Goal: Information Seeking & Learning: Learn about a topic

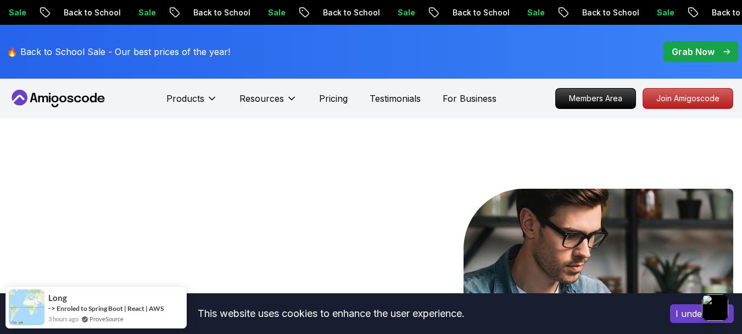
click at [62, 101] on icon at bounding box center [62, 99] width 7 height 7
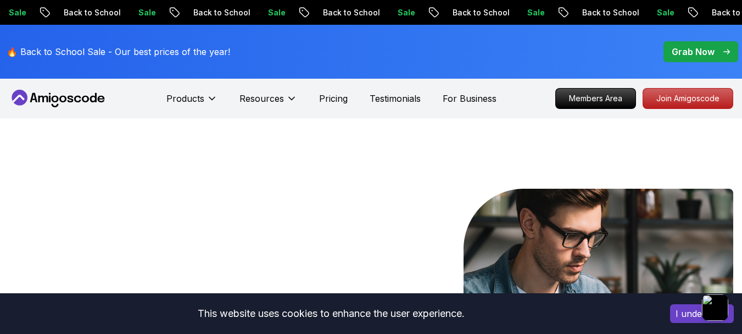
click at [707, 53] on p "Grab Now" at bounding box center [693, 51] width 43 height 13
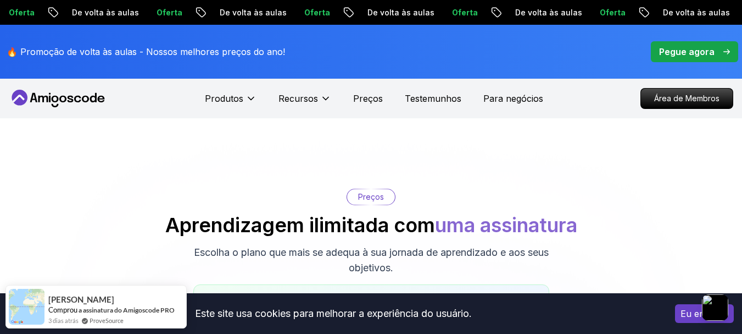
click at [52, 105] on icon at bounding box center [55, 105] width 7 height 3
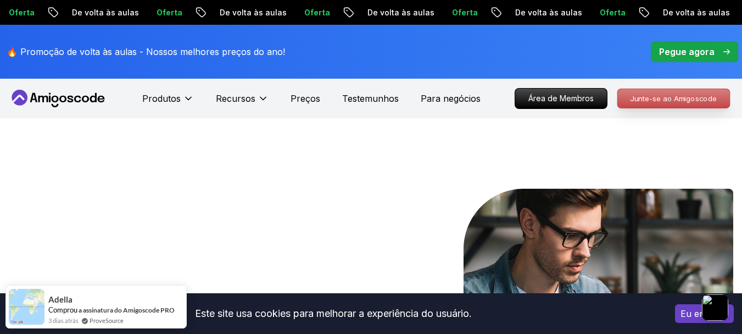
click at [648, 104] on p "Junte-se ao Amigoscode" at bounding box center [674, 98] width 112 height 19
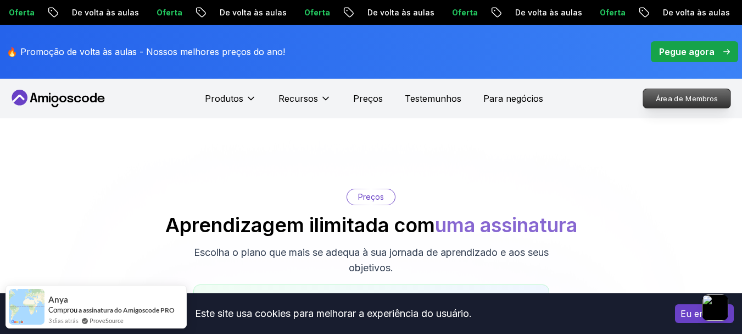
click at [689, 102] on font "Área de Membros" at bounding box center [687, 97] width 62 height 9
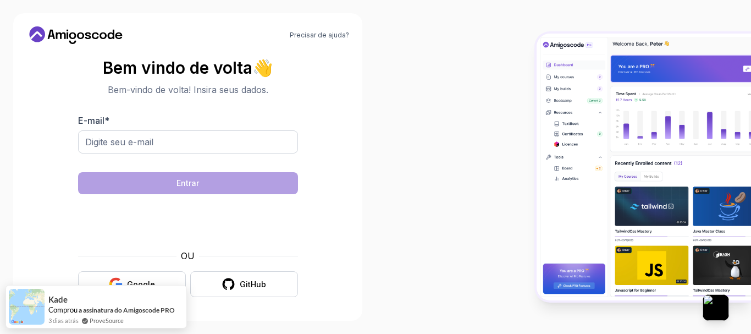
scroll to position [3, 0]
click at [154, 273] on button "Google" at bounding box center [132, 283] width 108 height 26
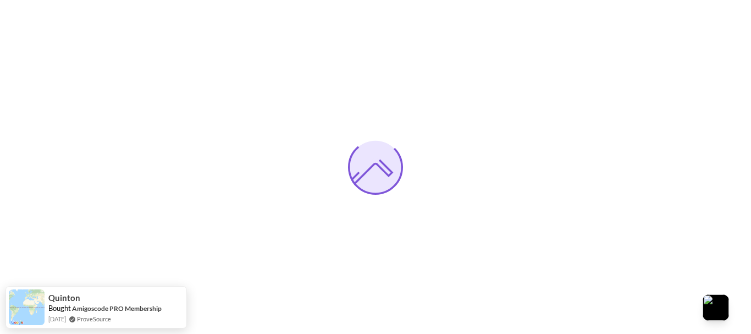
drag, startPoint x: 140, startPoint y: 302, endPoint x: 107, endPoint y: 249, distance: 63.0
click at [107, 247] on div at bounding box center [375, 167] width 751 height 334
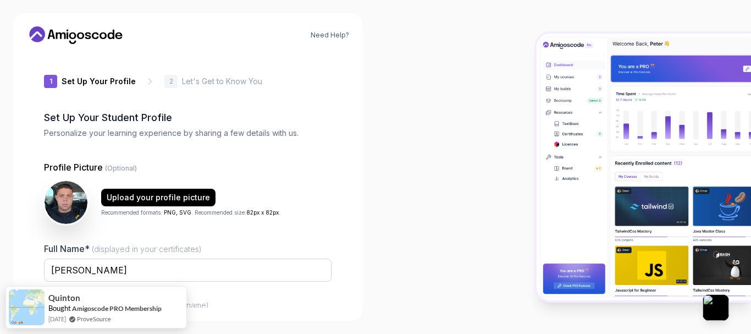
drag, startPoint x: 62, startPoint y: 292, endPoint x: 21, endPoint y: 178, distance: 121.3
click at [21, 178] on div "Need Help? 1 Set Up Your Profile 1 Set Up Your Profile 2 Let's Get to Know You …" at bounding box center [187, 166] width 349 height 307
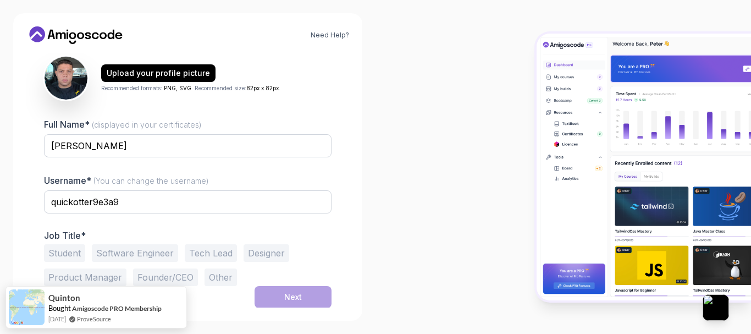
scroll to position [125, 0]
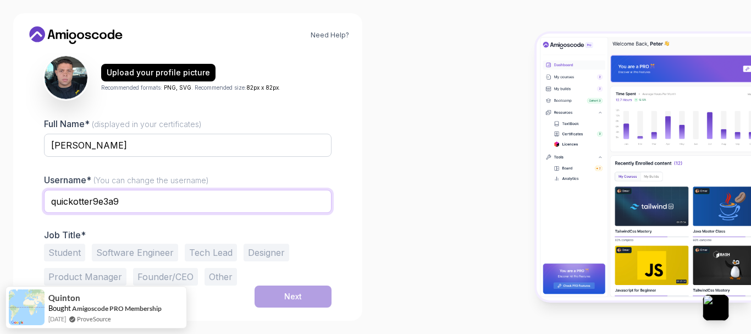
drag, startPoint x: 157, startPoint y: 202, endPoint x: 0, endPoint y: 185, distance: 157.5
click at [0, 185] on div "Need Help? 1 Set Up Your Profile 1 Set Up Your Profile 2 Let's Get to Know You …" at bounding box center [187, 167] width 375 height 334
type input "xs_kennedy"
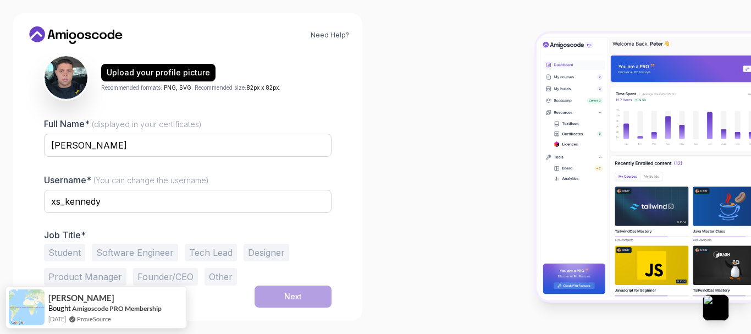
drag, startPoint x: 67, startPoint y: 249, endPoint x: 95, endPoint y: 260, distance: 30.1
click at [68, 249] on button "Student" at bounding box center [64, 252] width 41 height 18
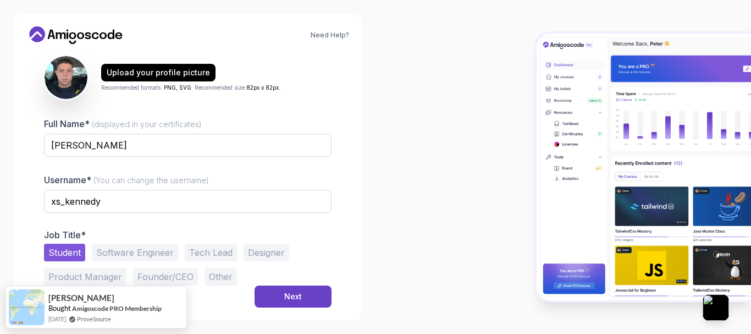
click at [151, 256] on button "Software Engineer" at bounding box center [135, 252] width 86 height 18
click at [36, 250] on div "1 Set Up Your Profile 1 Set Up Your Profile 2 Let's Get to Know You Set Up Your…" at bounding box center [187, 180] width 323 height 254
click at [77, 251] on button "Student" at bounding box center [64, 252] width 41 height 18
click at [280, 289] on button "Next" at bounding box center [292, 296] width 77 height 22
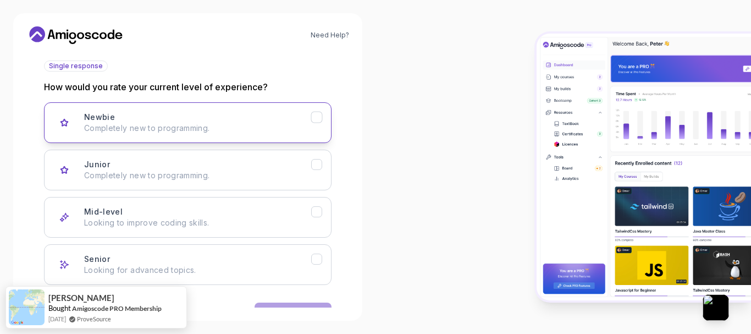
drag, startPoint x: 204, startPoint y: 115, endPoint x: 212, endPoint y: 124, distance: 12.1
click at [204, 114] on div "Newbie Completely new to programming." at bounding box center [197, 123] width 227 height 22
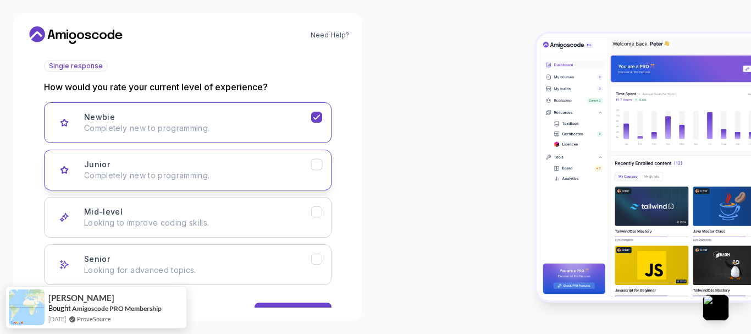
drag, startPoint x: 224, startPoint y: 149, endPoint x: 227, endPoint y: 158, distance: 9.4
click at [224, 149] on button "Junior Completely new to programming." at bounding box center [187, 169] width 287 height 41
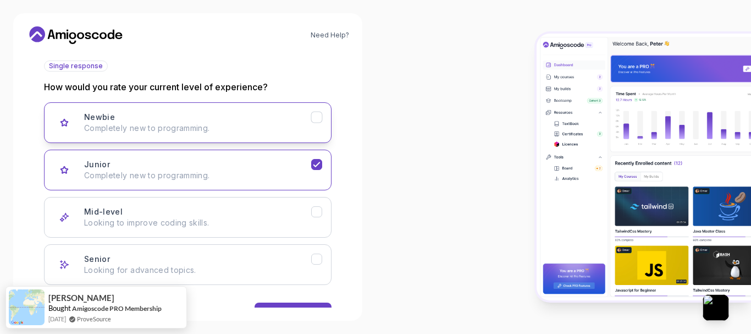
click at [239, 135] on button "Newbie Completely new to programming." at bounding box center [187, 122] width 287 height 41
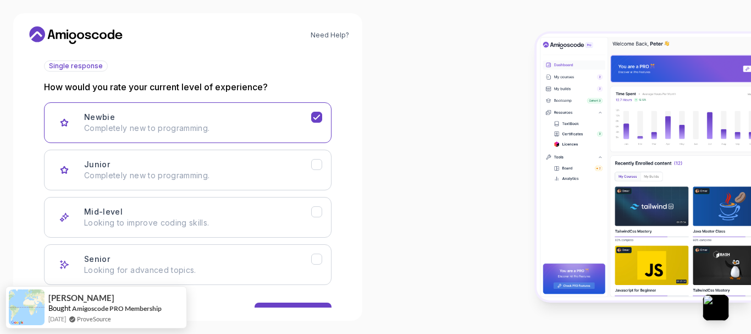
click at [304, 297] on div "Back Next" at bounding box center [187, 313] width 287 height 57
click at [304, 302] on div "Back Next" at bounding box center [187, 313] width 287 height 57
click at [304, 304] on button "Next" at bounding box center [292, 313] width 77 height 22
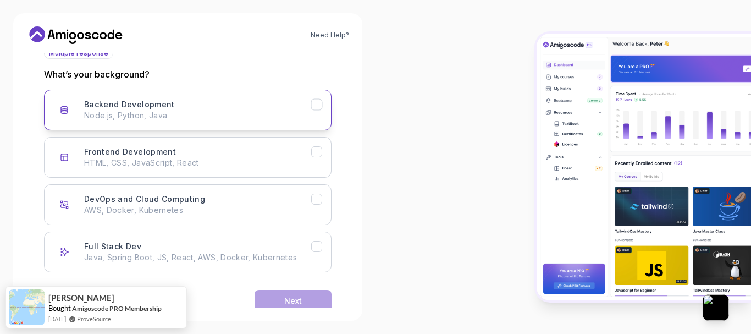
scroll to position [159, 0]
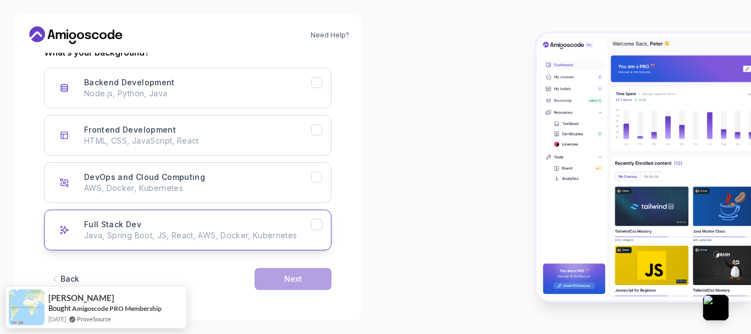
drag, startPoint x: 174, startPoint y: 221, endPoint x: 199, endPoint y: 244, distance: 33.9
click at [173, 222] on div "Full Stack Dev Java, Spring Boot, JS, React, AWS, Docker, Kubernetes" at bounding box center [197, 230] width 227 height 22
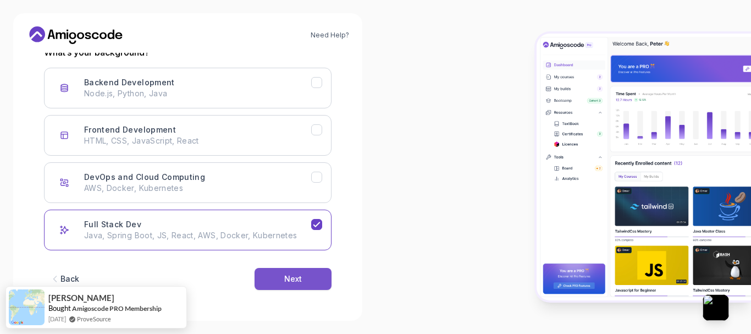
click at [270, 280] on button "Next" at bounding box center [292, 279] width 77 height 22
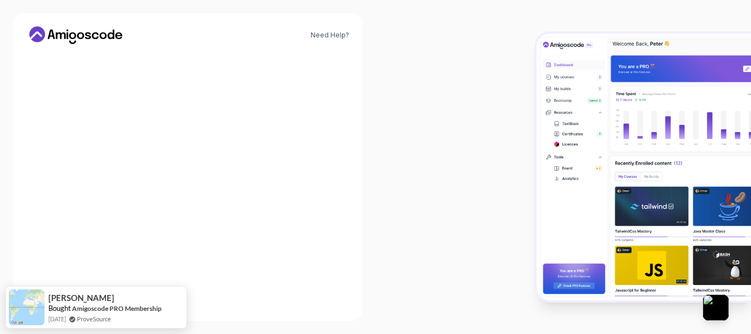
scroll to position [146, 0]
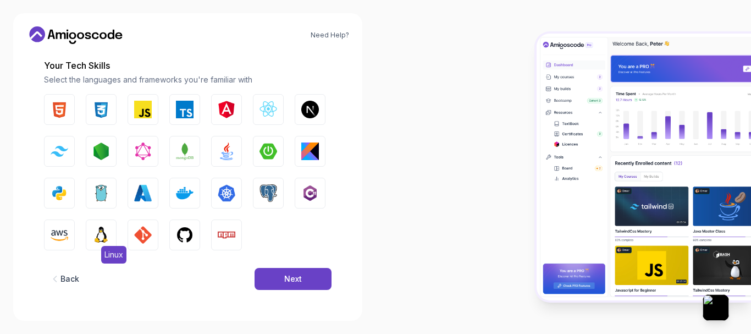
click at [95, 231] on img "button" at bounding box center [101, 235] width 18 height 18
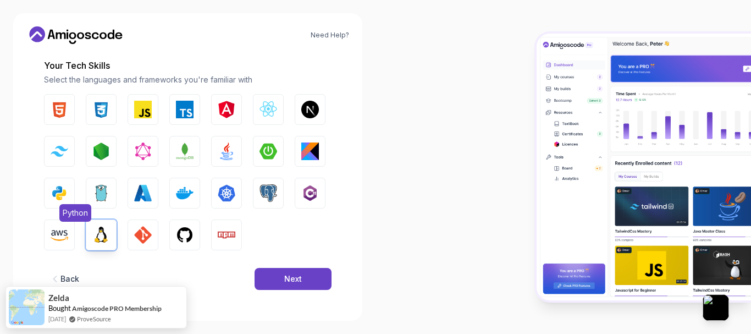
click at [66, 201] on img "button" at bounding box center [60, 193] width 18 height 18
click at [147, 115] on img "button" at bounding box center [143, 110] width 18 height 18
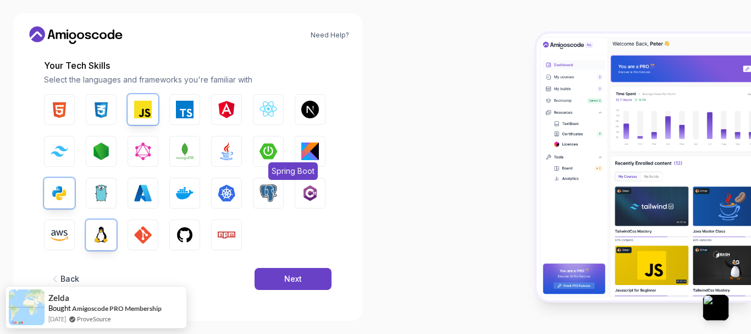
click at [267, 145] on img "button" at bounding box center [268, 151] width 18 height 18
click at [191, 233] on img "button" at bounding box center [185, 235] width 18 height 18
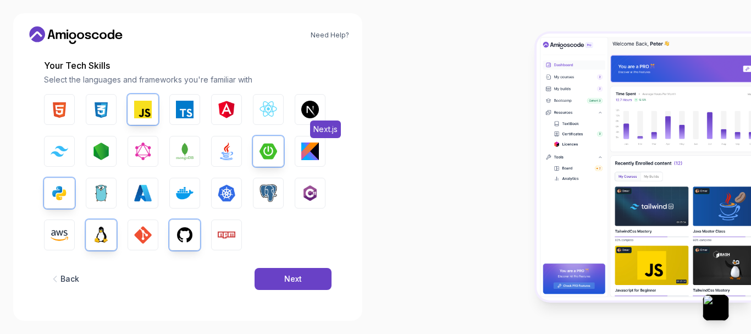
click at [305, 110] on img "button" at bounding box center [310, 110] width 18 height 18
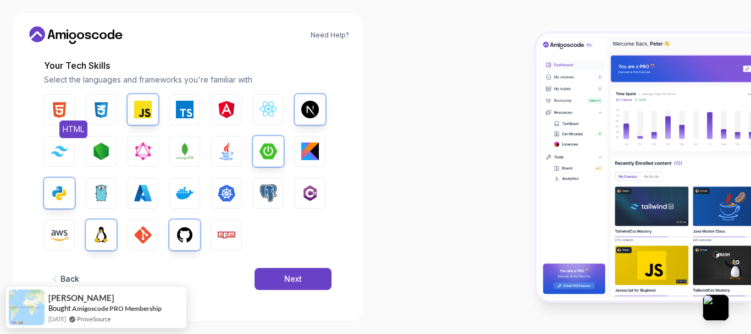
click at [66, 113] on img "button" at bounding box center [60, 110] width 18 height 18
click at [268, 109] on img "button" at bounding box center [268, 110] width 18 height 18
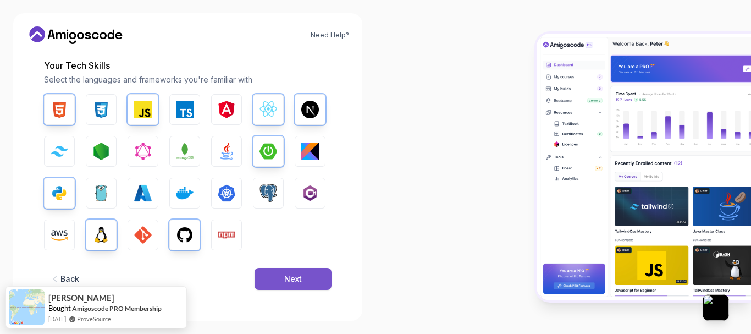
click at [296, 272] on button "Next" at bounding box center [292, 279] width 77 height 22
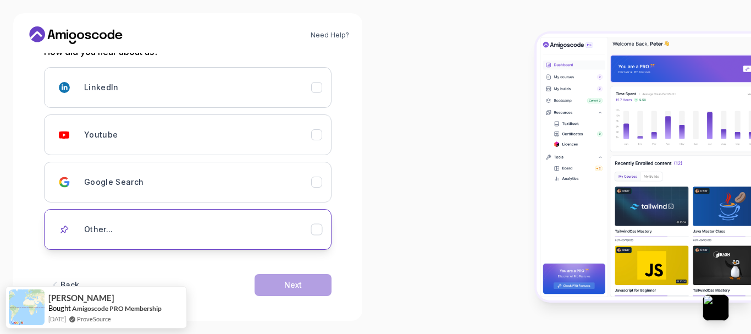
scroll to position [166, 0]
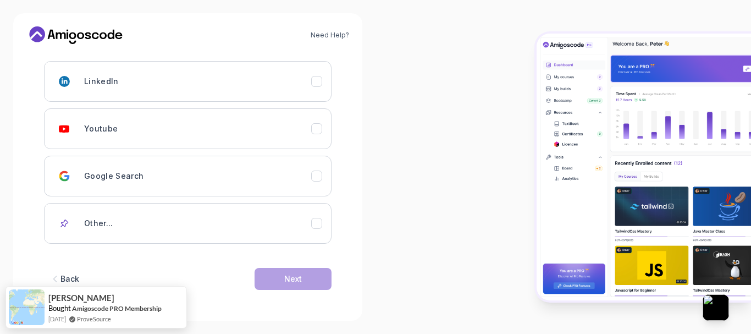
drag, startPoint x: 152, startPoint y: 217, endPoint x: 349, endPoint y: 293, distance: 212.1
click at [152, 217] on div "Other..." at bounding box center [197, 223] width 227 height 22
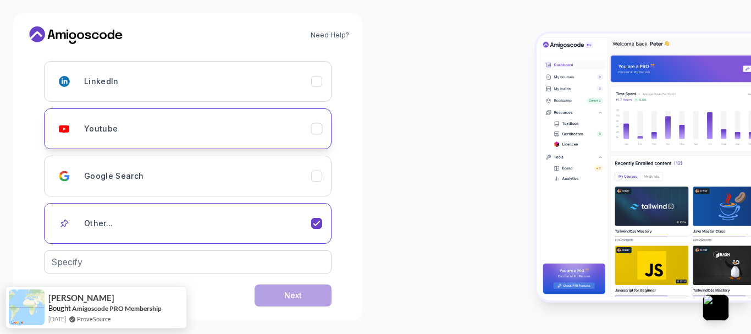
click at [246, 131] on div "Youtube" at bounding box center [197, 129] width 227 height 22
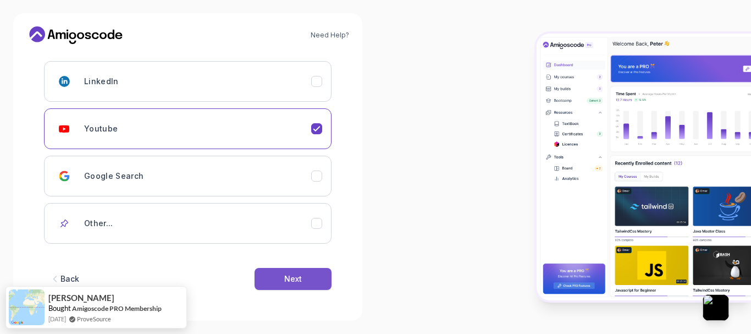
click at [307, 279] on button "Next" at bounding box center [292, 279] width 77 height 22
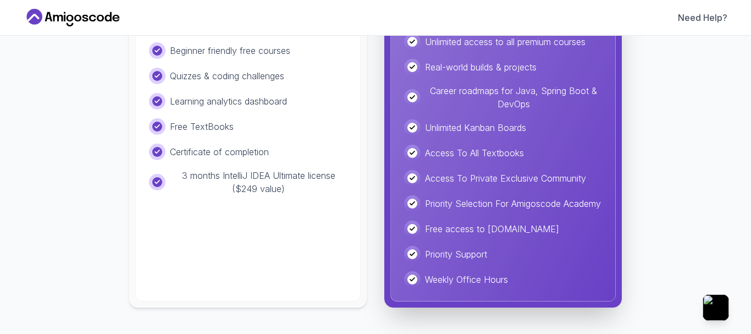
scroll to position [0, 0]
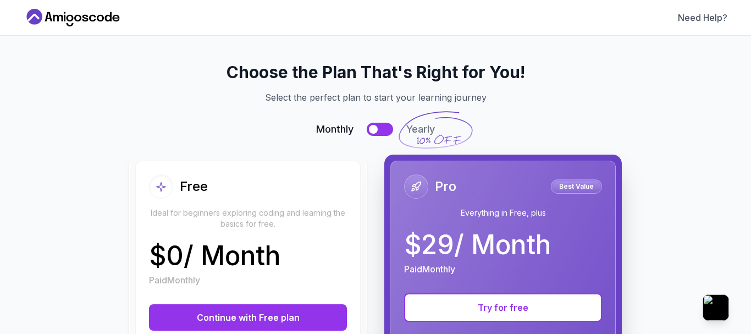
click at [383, 127] on button at bounding box center [380, 129] width 26 height 13
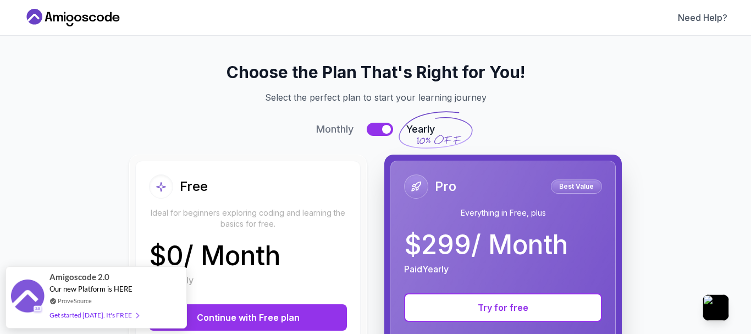
click at [372, 126] on button at bounding box center [380, 129] width 26 height 13
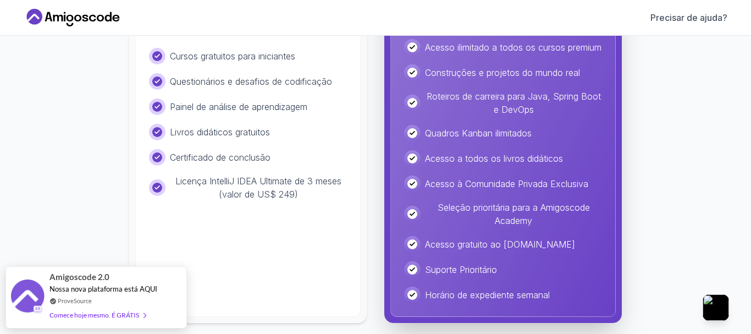
scroll to position [325, 0]
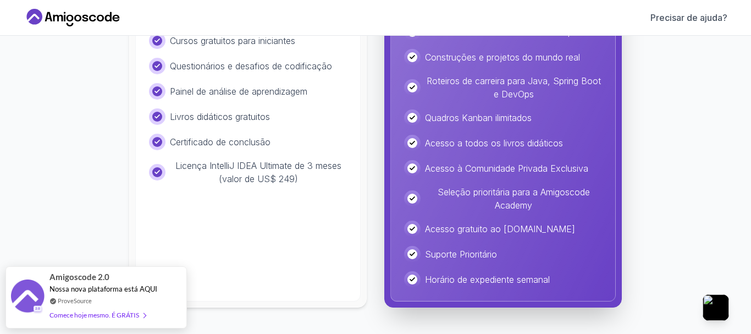
click at [626, 184] on div "Escolha o plano certo para você! Selecione o plano perfeito para começar sua jo…" at bounding box center [375, 27] width 677 height 560
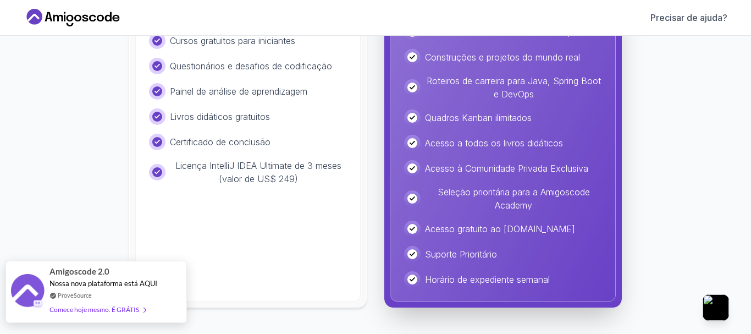
click at [59, 264] on div "Amigoscode 2.0 Nossa nova plataforma está AQUI ProveSource Comece hoje mesmo. É…" at bounding box center [107, 291] width 117 height 61
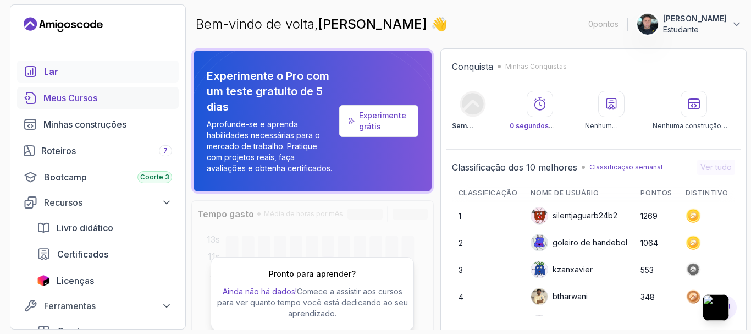
click at [113, 100] on div "Meus Cursos" at bounding box center [107, 97] width 129 height 13
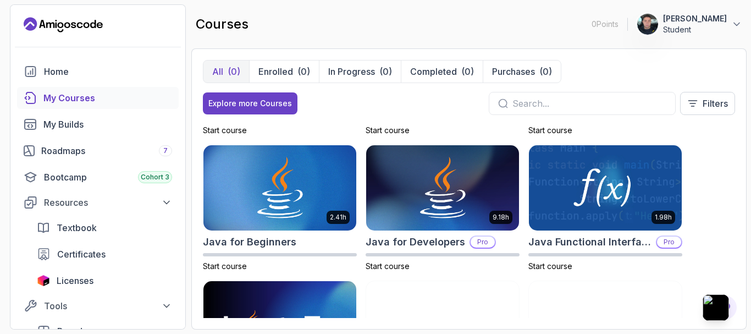
scroll to position [879, 0]
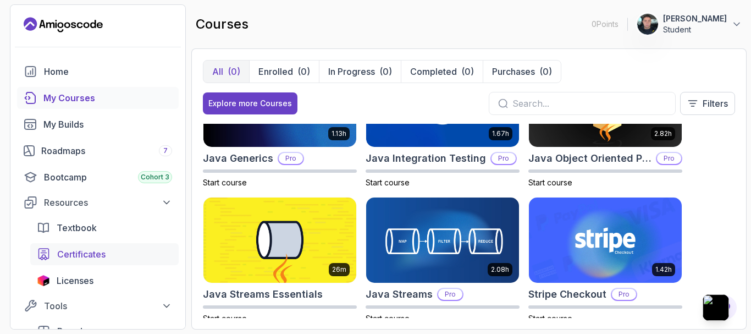
click at [99, 249] on span "Certificates" at bounding box center [81, 253] width 48 height 13
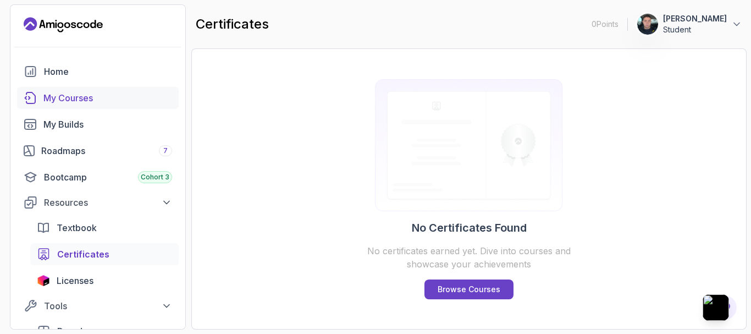
click at [83, 104] on div "My Courses" at bounding box center [107, 97] width 129 height 13
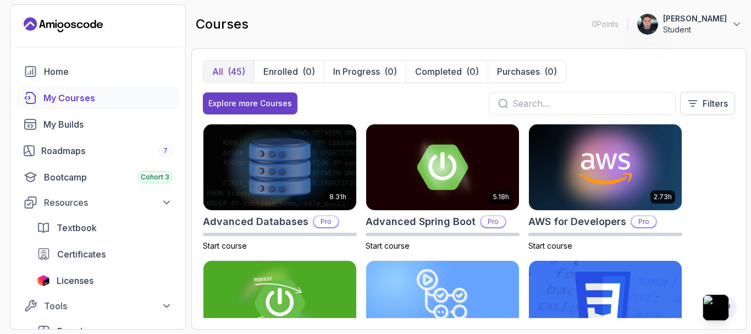
click at [518, 106] on input "text" at bounding box center [589, 103] width 154 height 13
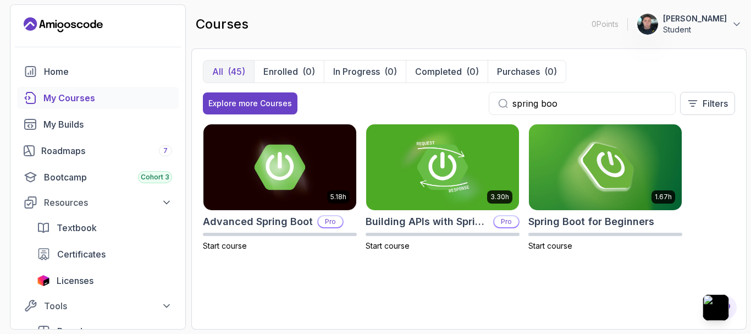
type input "spring boo"
click at [611, 203] on img at bounding box center [605, 167] width 160 height 90
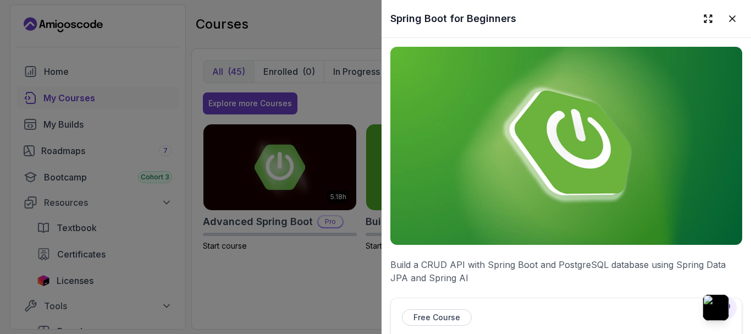
click at [434, 315] on p "Free Course" at bounding box center [436, 317] width 47 height 11
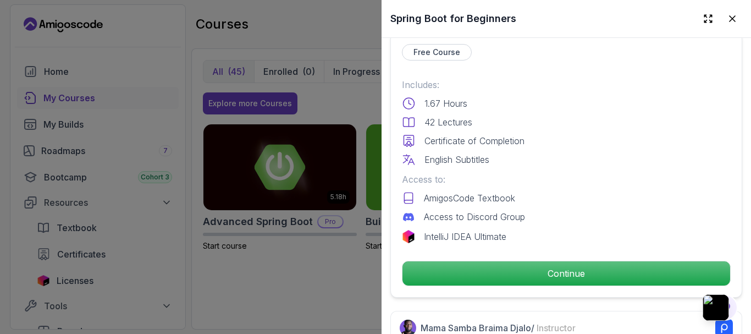
scroll to position [330, 0]
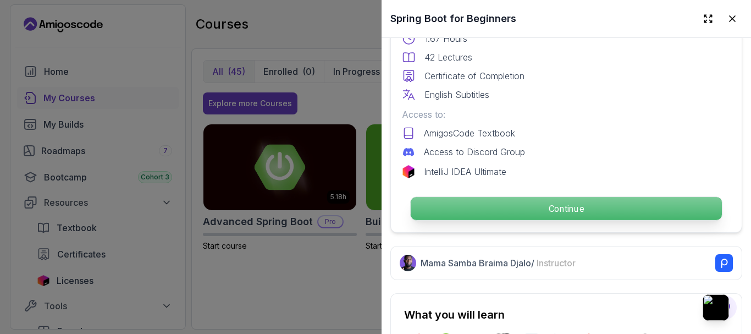
click at [579, 199] on p "Continue" at bounding box center [565, 208] width 311 height 23
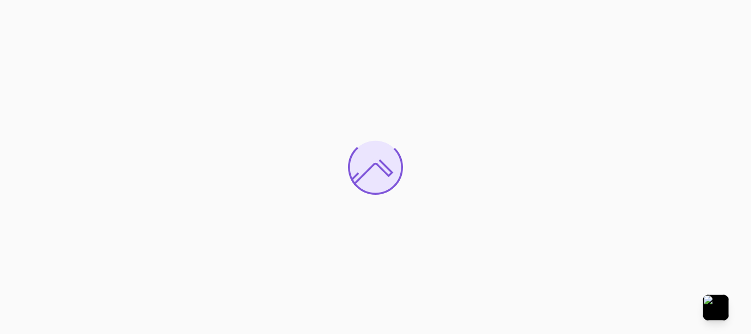
click at [224, 332] on div at bounding box center [375, 167] width 751 height 334
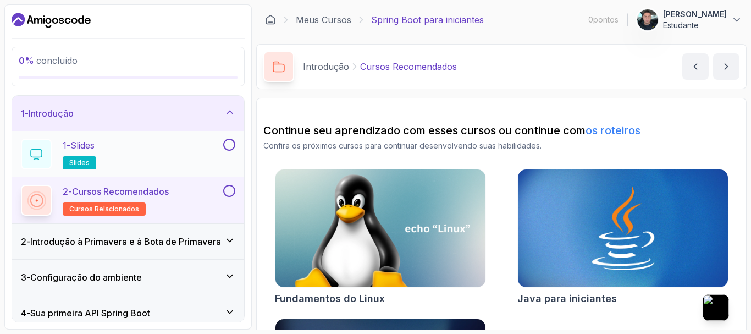
click at [220, 135] on div "1 - Slides slides" at bounding box center [128, 154] width 232 height 46
click at [228, 139] on button at bounding box center [229, 144] width 12 height 12
click at [230, 109] on icon at bounding box center [229, 112] width 11 height 11
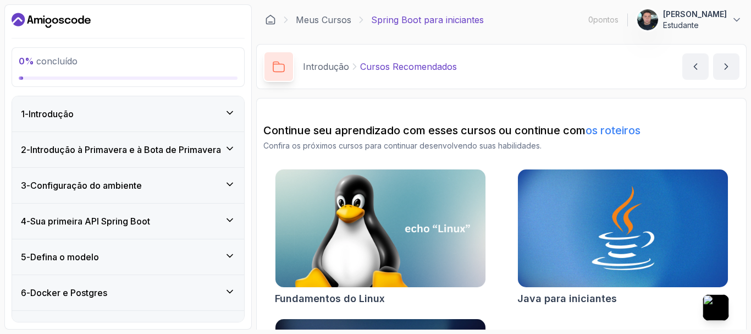
click at [230, 109] on icon at bounding box center [229, 112] width 11 height 11
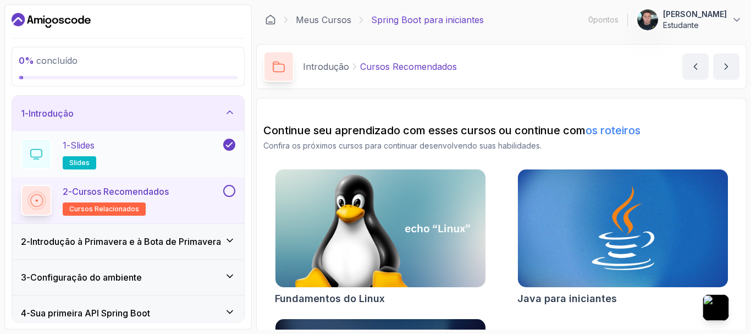
click at [155, 157] on div "1 - Slides slides" at bounding box center [121, 153] width 200 height 31
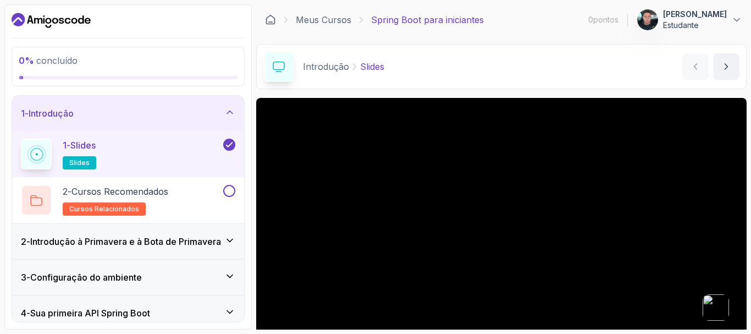
scroll to position [110, 0]
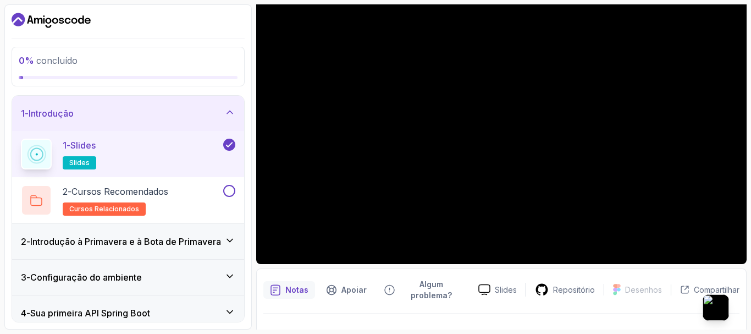
click at [139, 151] on div "1 - Slides slides" at bounding box center [121, 153] width 200 height 31
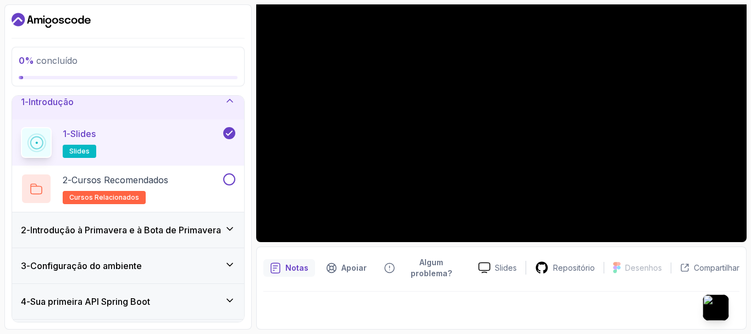
scroll to position [0, 0]
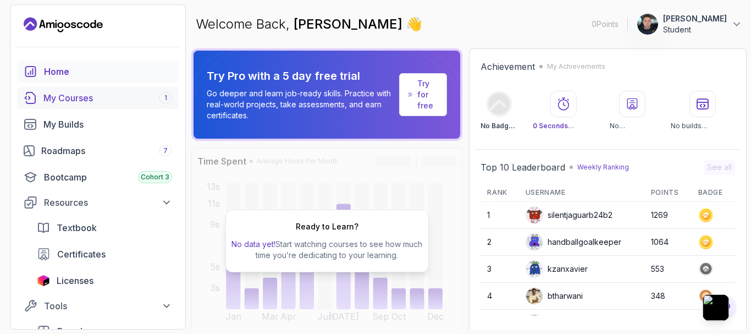
click at [97, 104] on link "My Courses 1" at bounding box center [98, 98] width 162 height 22
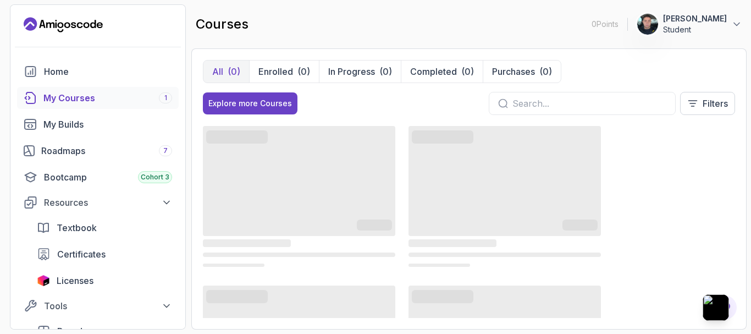
click at [588, 107] on input "text" at bounding box center [589, 103] width 154 height 13
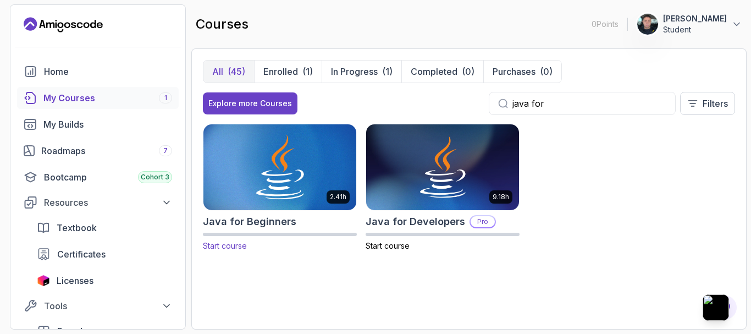
type input "java for"
click at [297, 203] on img at bounding box center [279, 167] width 160 height 90
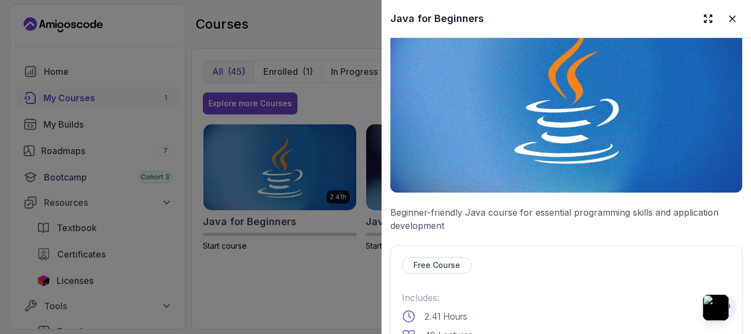
scroll to position [220, 0]
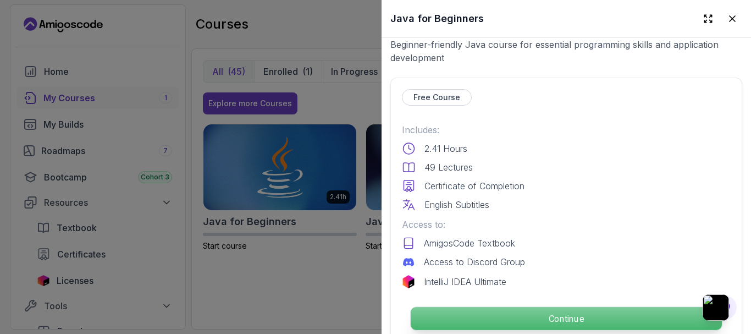
click at [508, 307] on p "Continue" at bounding box center [565, 318] width 311 height 23
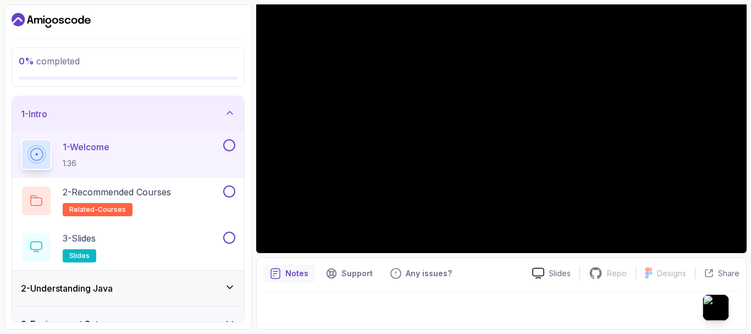
scroll to position [163, 0]
